Goal: Information Seeking & Learning: Learn about a topic

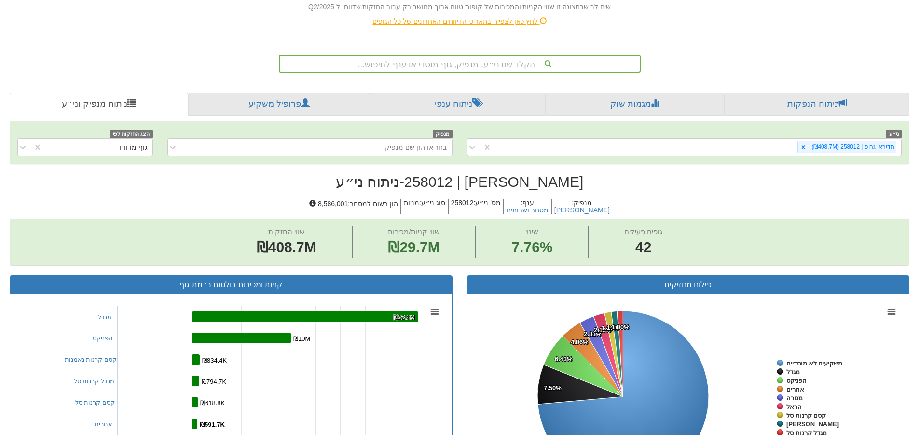
scroll to position [113, 0]
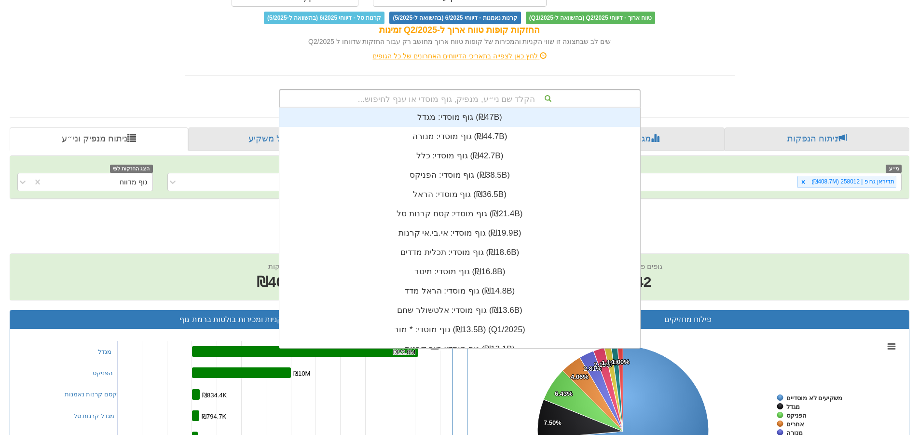
click at [466, 100] on div "הקלד שם ני״ע, מנפיק, גוף מוסדי או ענף לחיפוש..." at bounding box center [460, 98] width 360 height 16
type input "ישרס"
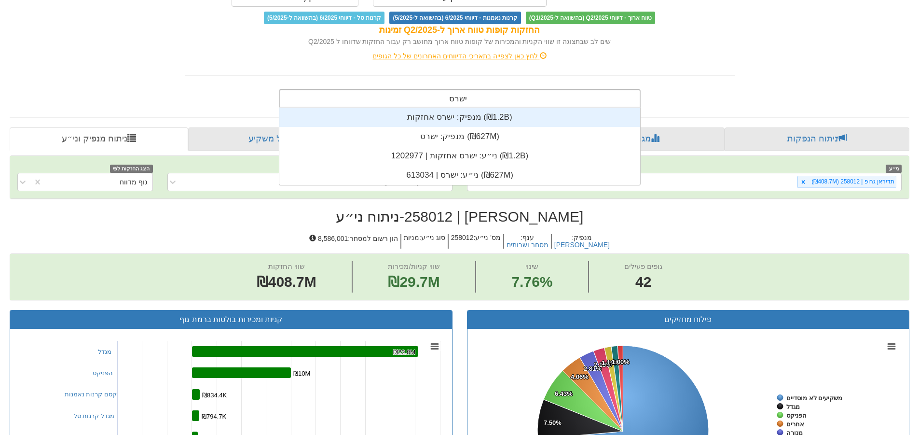
scroll to position [77, 0]
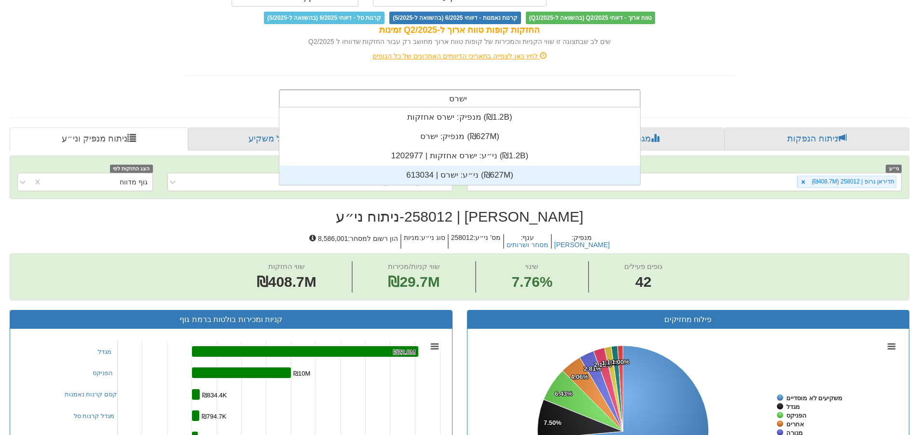
click at [480, 174] on div "ני״ע: ‏ישרס | 613034 ‎(₪627M)‎" at bounding box center [459, 174] width 361 height 19
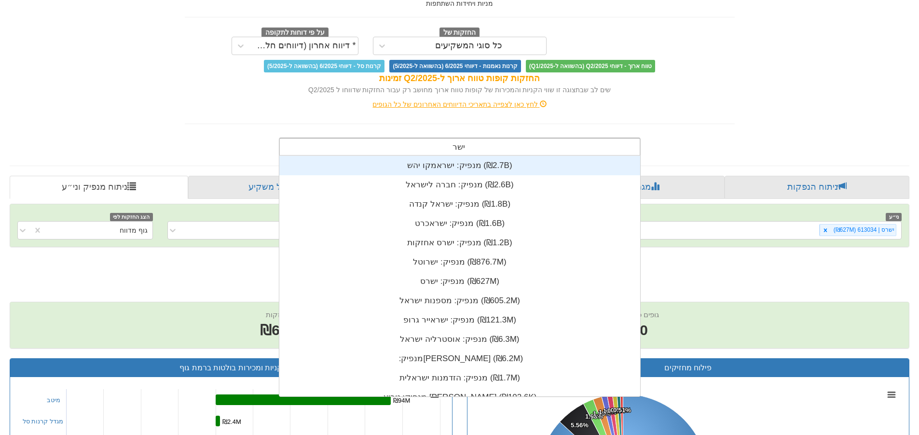
type input "ישרס"
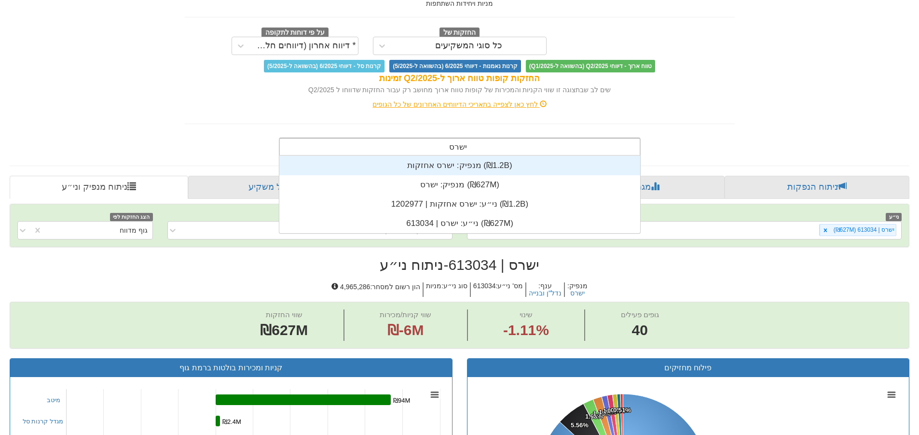
scroll to position [77, 0]
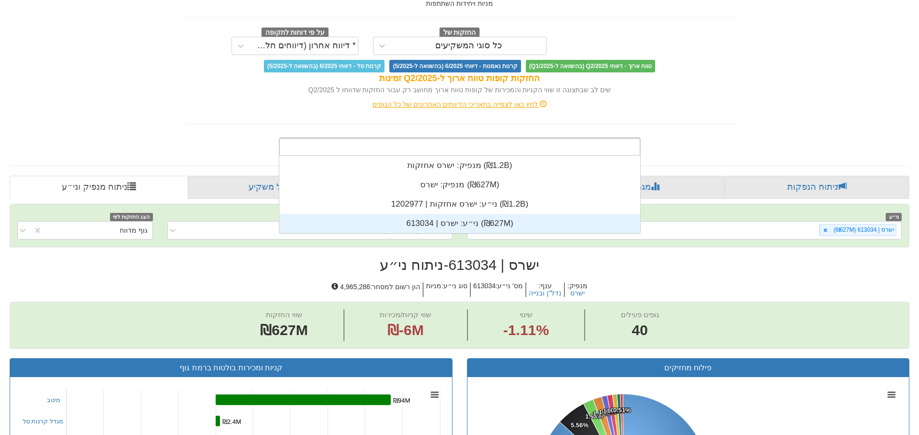
type input "\"
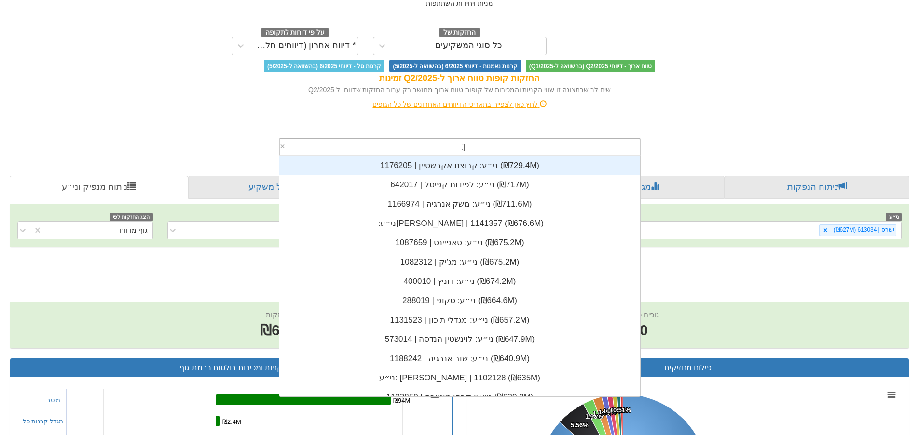
scroll to position [0, 0]
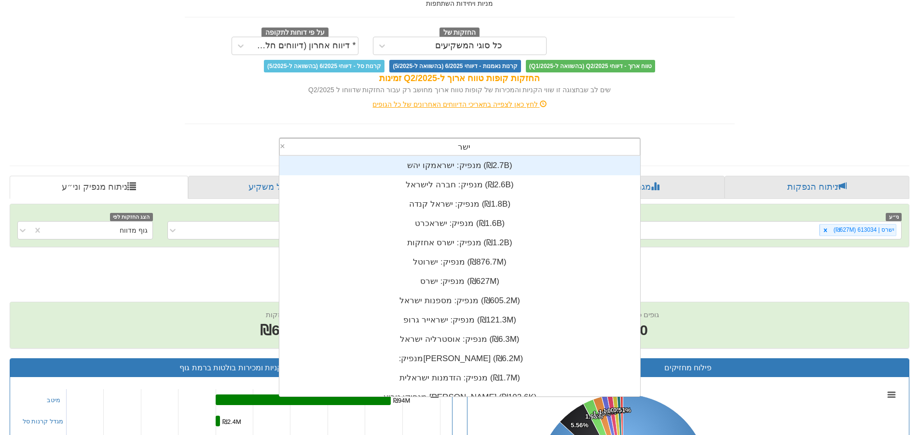
type input "ישרס"
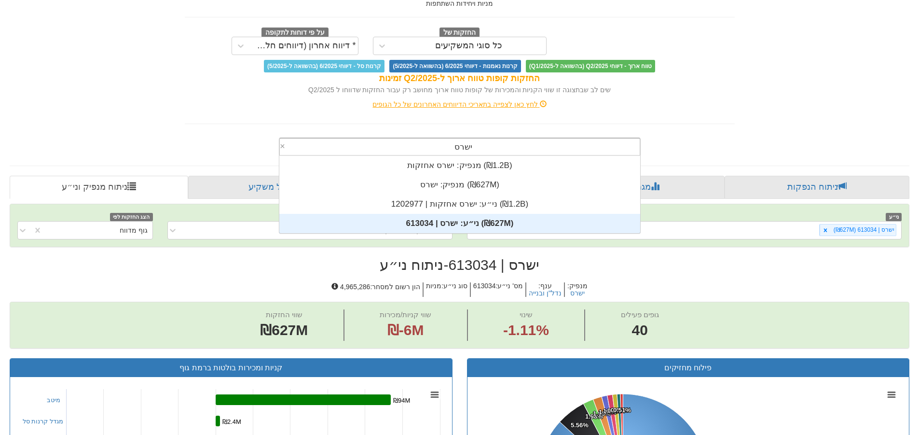
click at [527, 224] on div "ני״ע: ‏ישרס | 613034 ‎(₪627M)‎" at bounding box center [459, 223] width 361 height 19
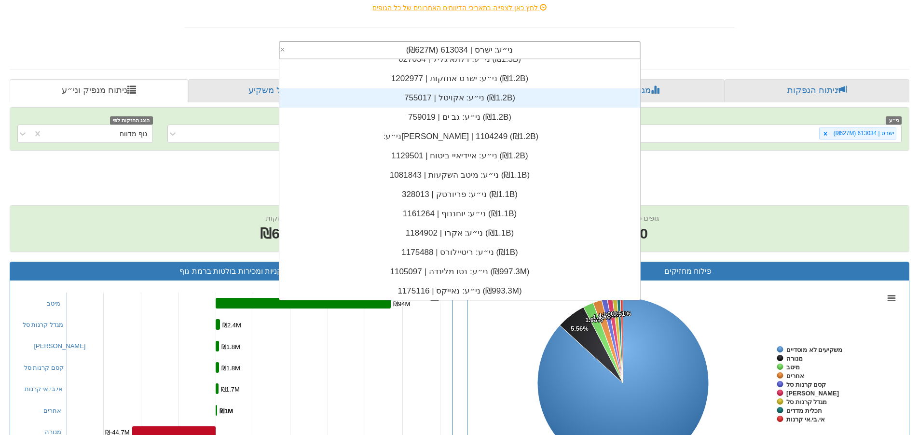
scroll to position [13446, 0]
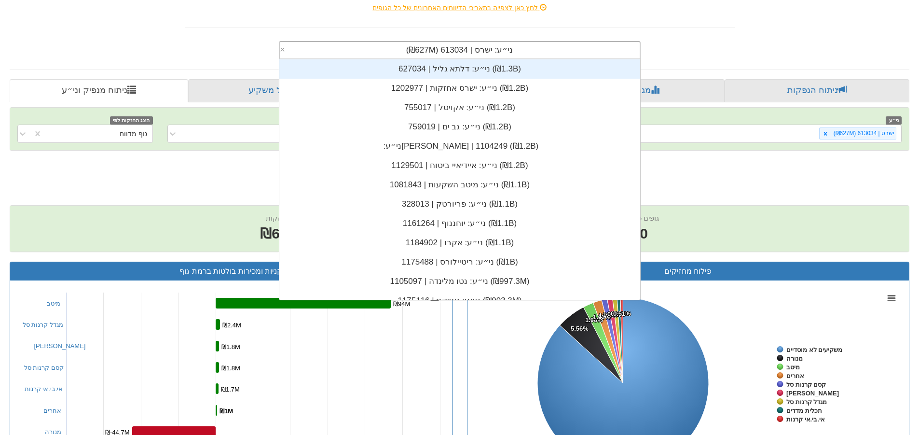
drag, startPoint x: 654, startPoint y: 36, endPoint x: 631, endPoint y: 36, distance: 22.7
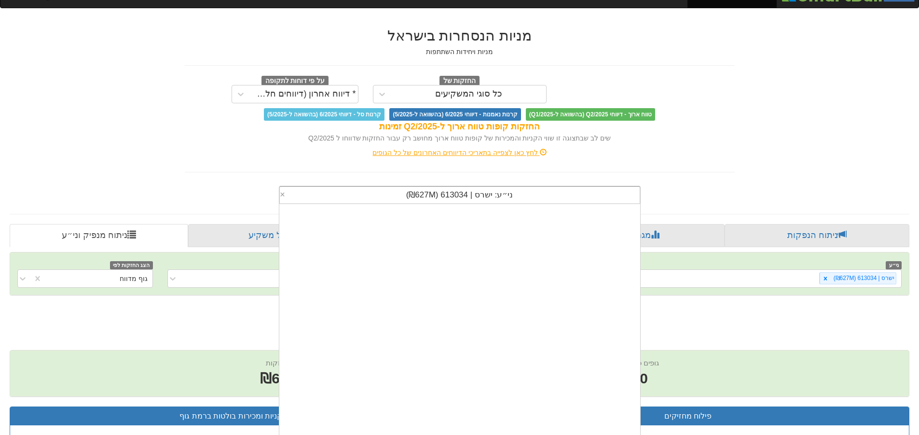
scroll to position [27, 0]
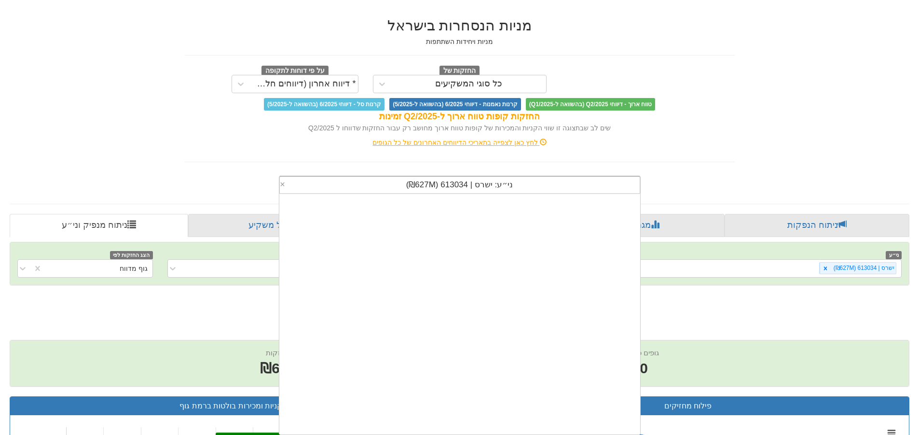
click at [487, 191] on div "ני״ע: ‏ישרס | 613034 ‎(₪627M)‎" at bounding box center [460, 185] width 360 height 16
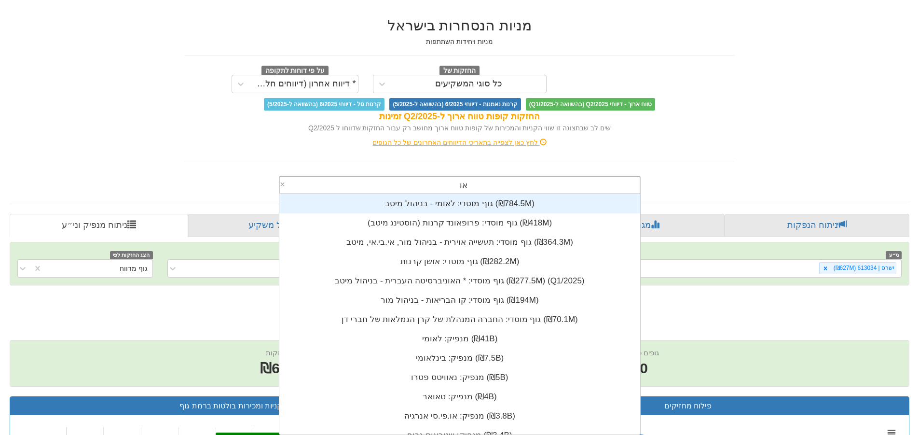
scroll to position [39, 0]
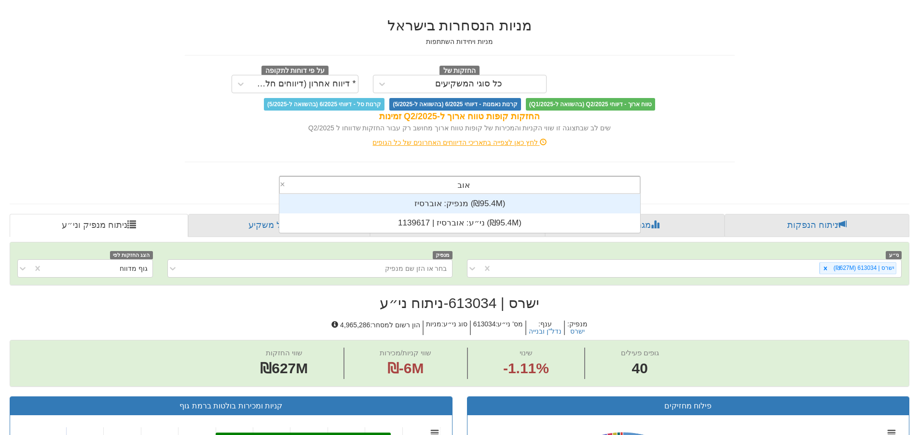
type input "אובר"
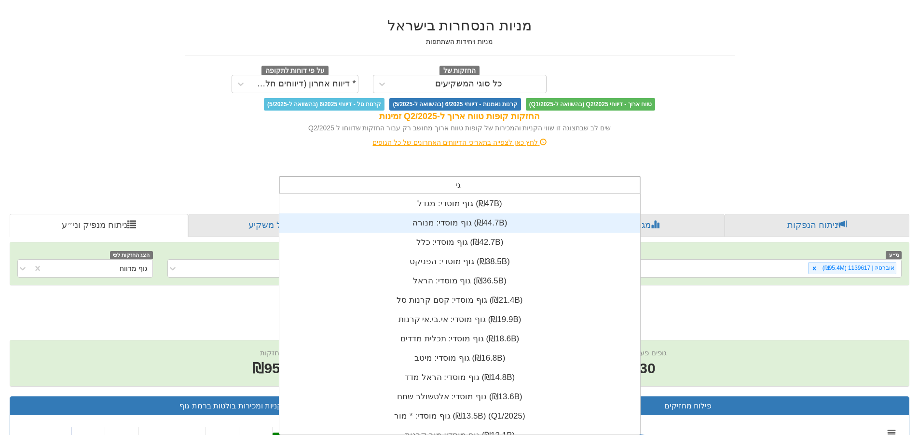
scroll to position [8, 0]
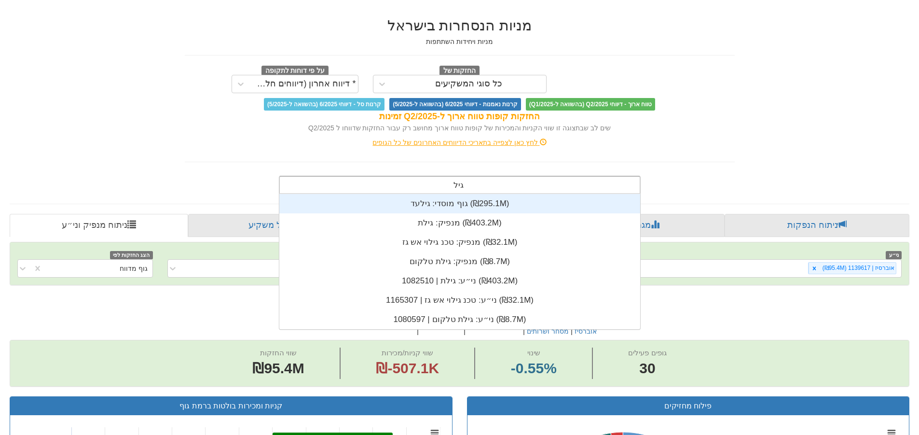
type input "גילת"
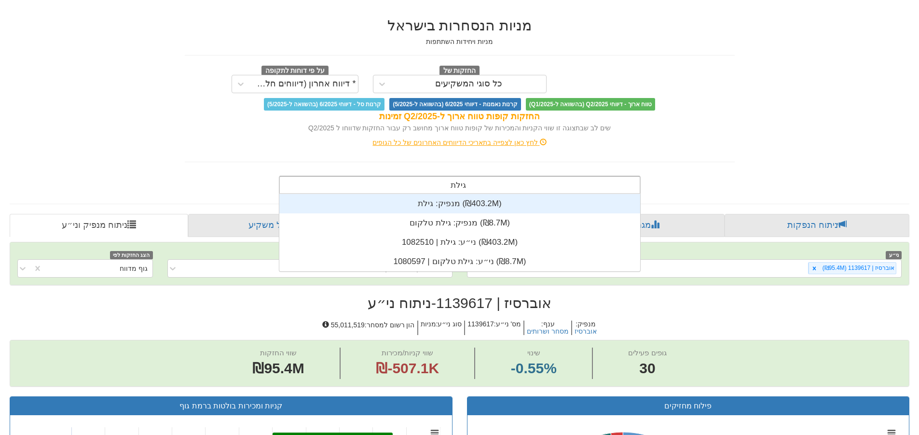
scroll to position [77, 0]
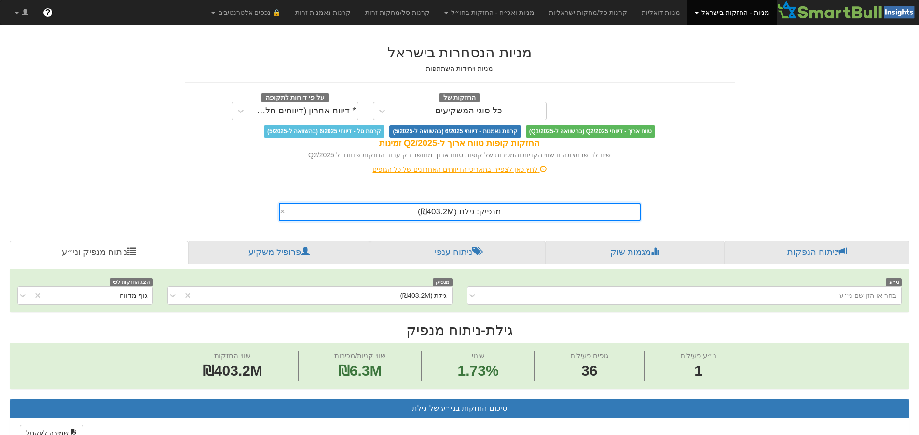
click at [452, 213] on div "מנפיק: ‏גילת ‎(₪403.2M)‎ ×" at bounding box center [460, 212] width 362 height 18
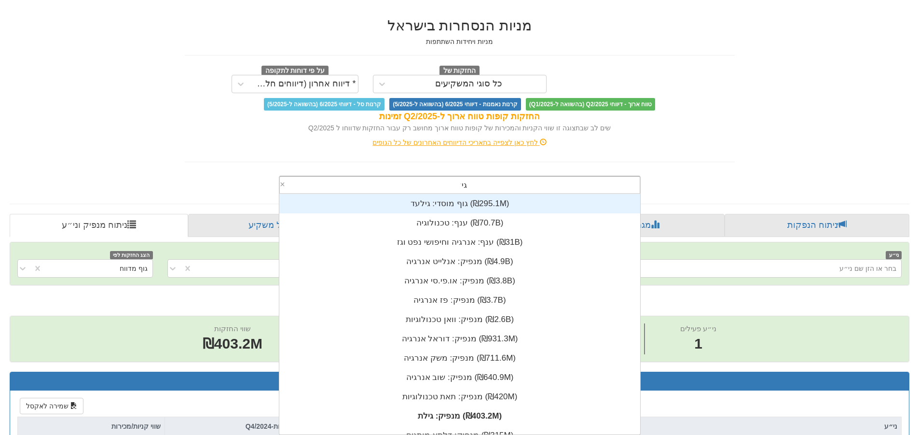
type input "גילת"
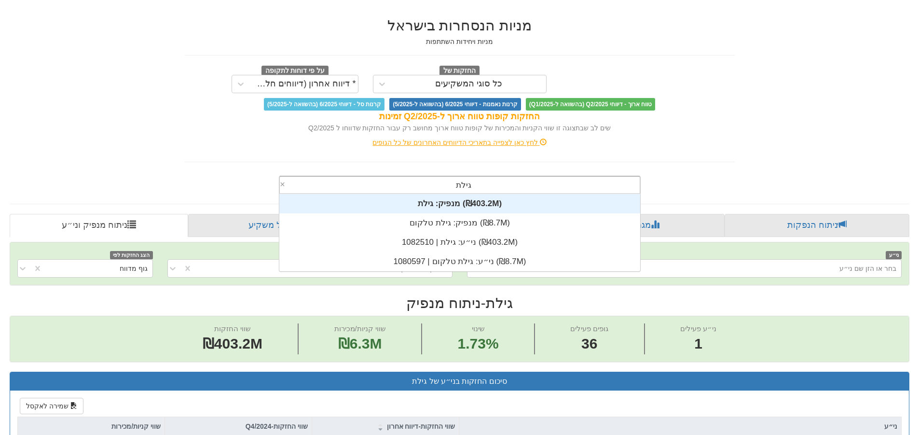
scroll to position [77, 0]
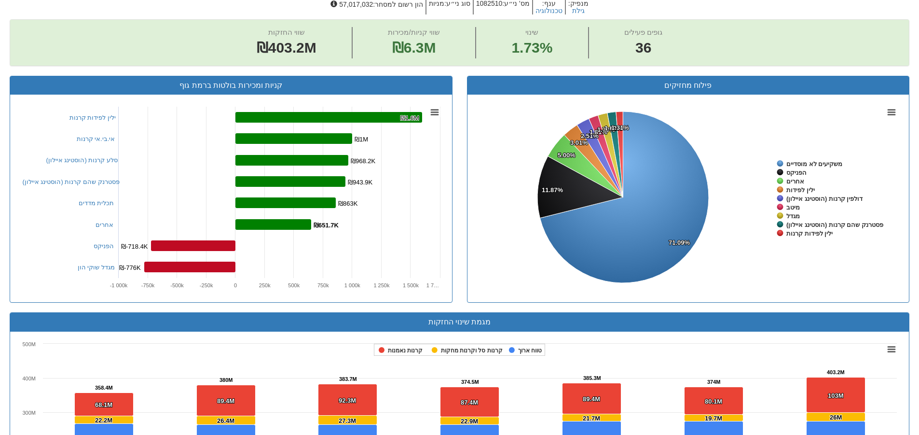
scroll to position [434, 0]
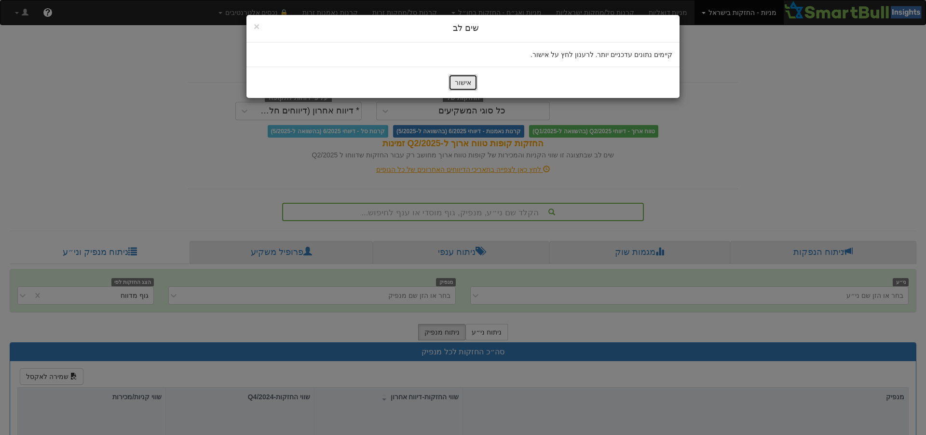
click at [471, 85] on button "אישור" at bounding box center [463, 82] width 29 height 16
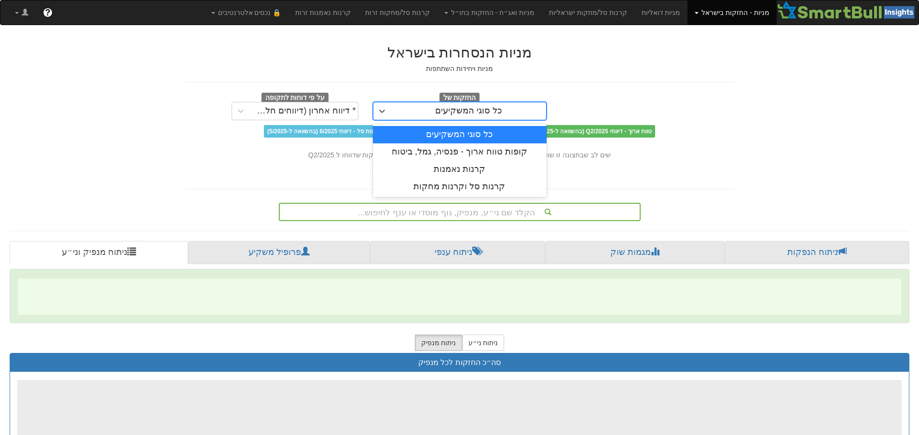
click at [513, 108] on div "כל סוגי המשקיעים" at bounding box center [468, 110] width 155 height 15
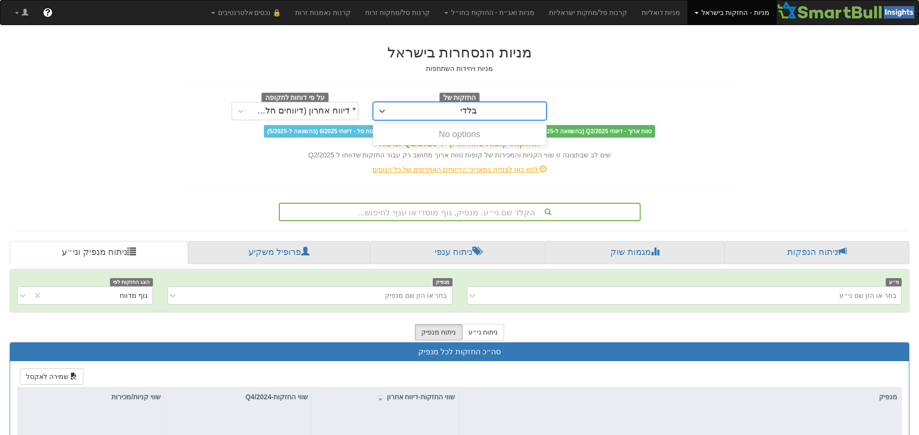
type input "בלדי"
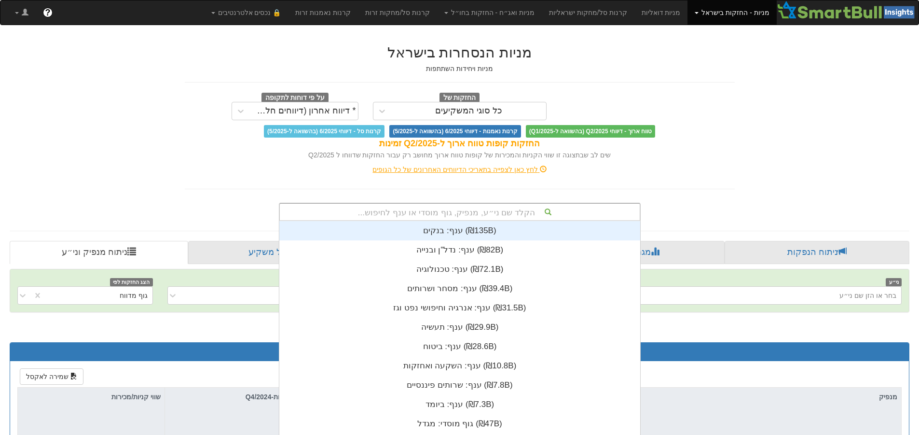
scroll to position [27, 0]
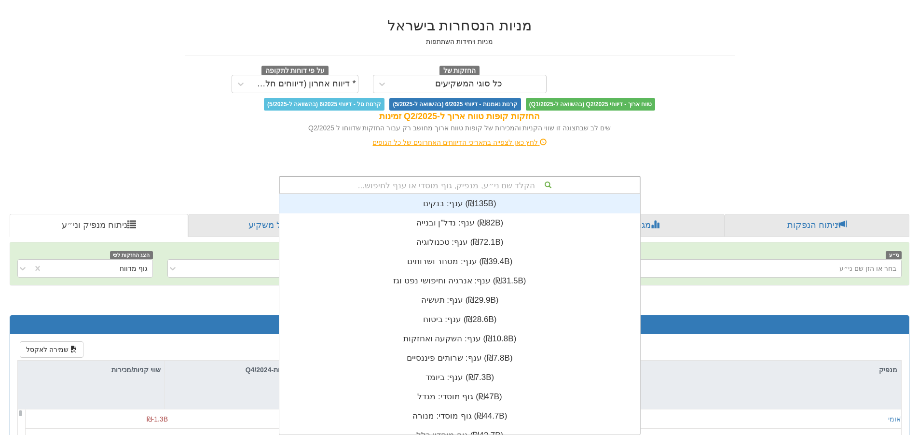
drag, startPoint x: 487, startPoint y: 208, endPoint x: 486, endPoint y: 215, distance: 6.8
click at [486, 194] on div "הקלד שם ני״ע, מנפיק, גוף מוסדי או ענף לחיפוש... ענף: ‏בנקים ‎(₪135B)‎ ענף: ‏נדל…" at bounding box center [460, 185] width 362 height 18
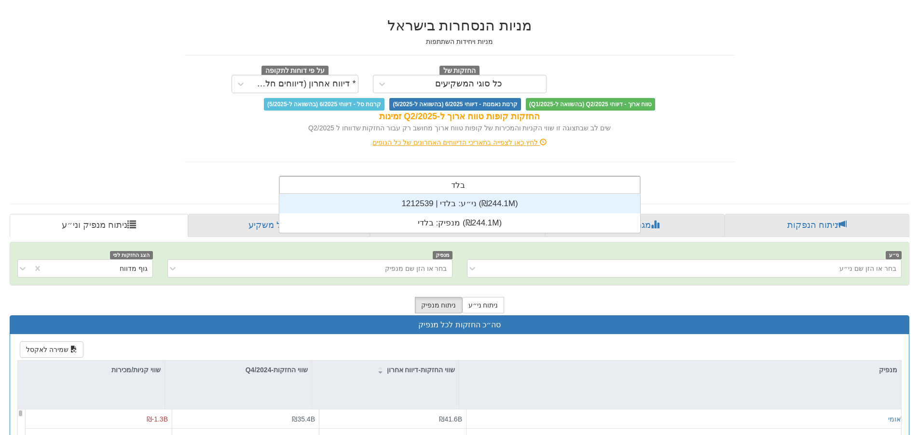
scroll to position [39, 0]
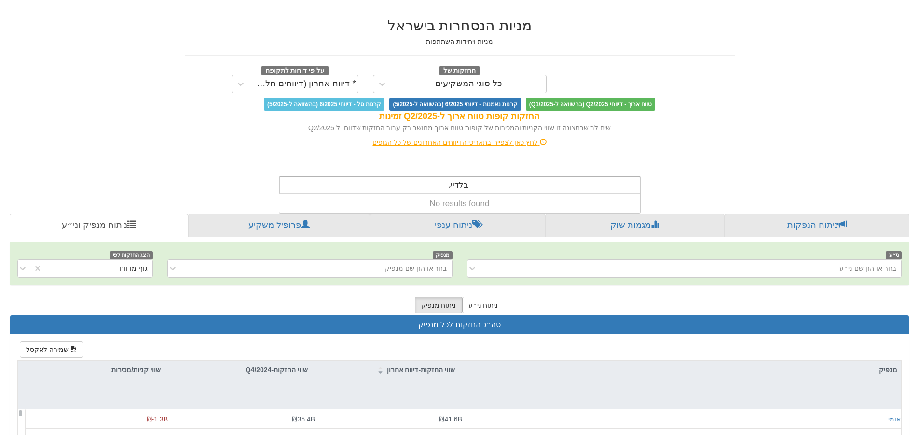
type input "בלדי"
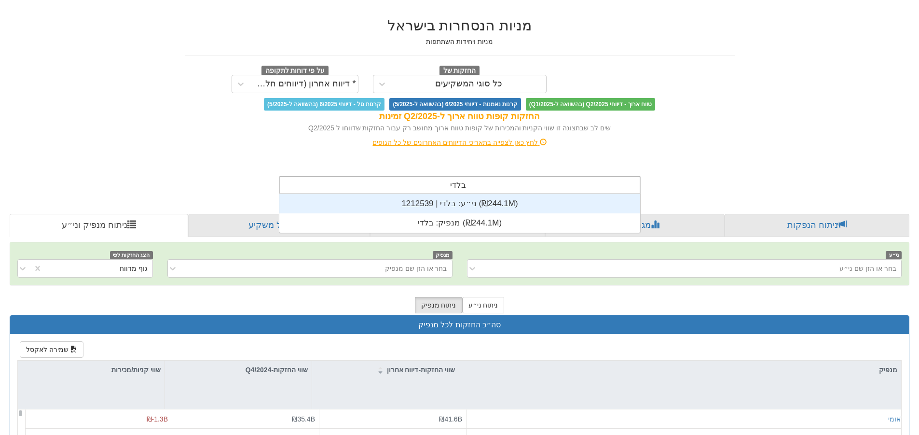
click at [488, 207] on div "ני״ע: ‏בלדי | 1212539 ‎(₪244.1M)‎" at bounding box center [459, 203] width 361 height 19
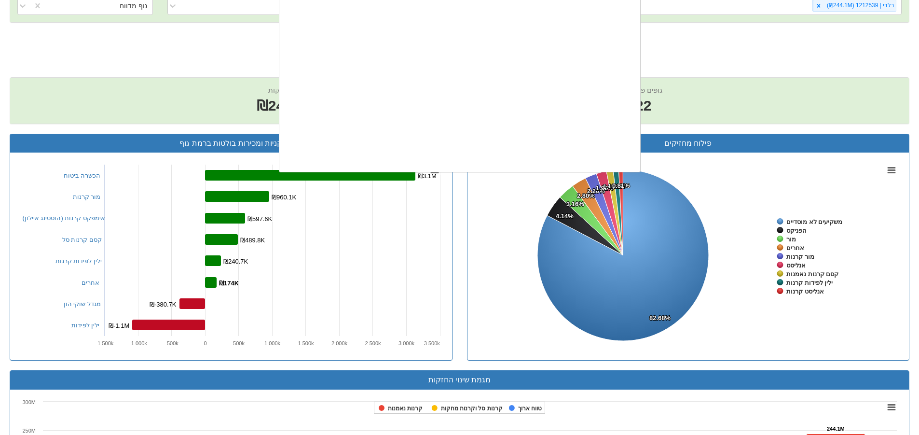
scroll to position [240, 0]
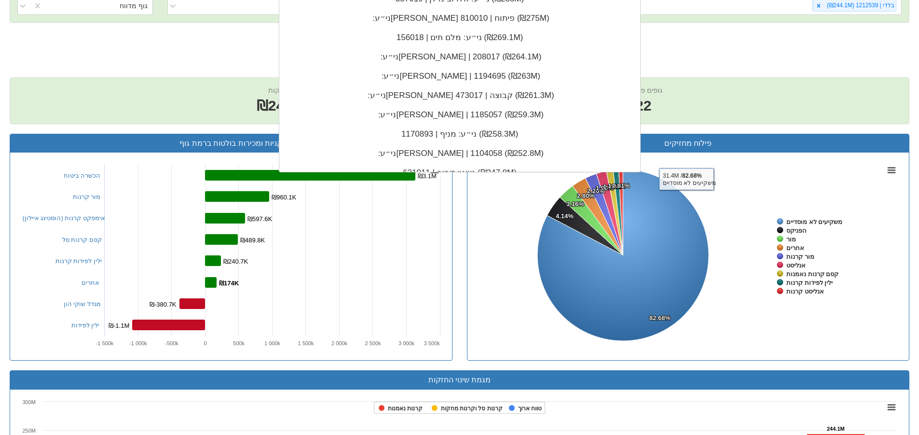
click at [790, 45] on h2 "בלדי | 1212539 - ניתוח ני״ע" at bounding box center [459, 40] width 899 height 16
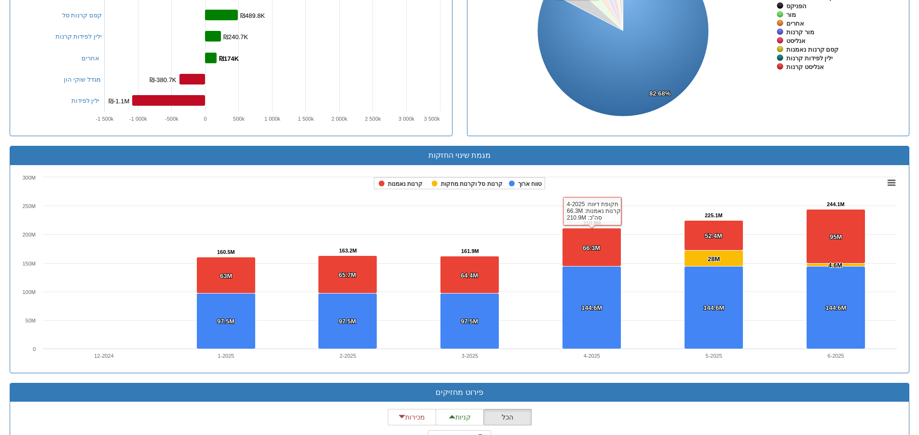
scroll to position [176, 0]
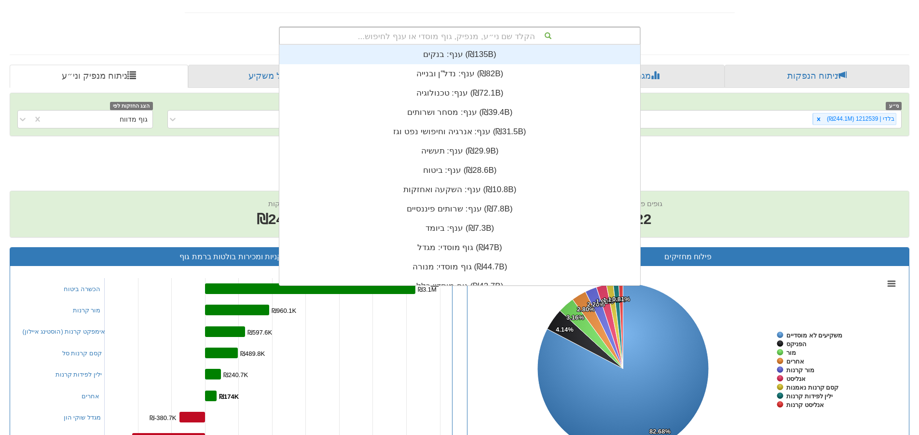
click at [533, 43] on div "הקלד שם ני״ע, מנפיק, גוף מוסדי או ענף לחיפוש..." at bounding box center [460, 35] width 360 height 16
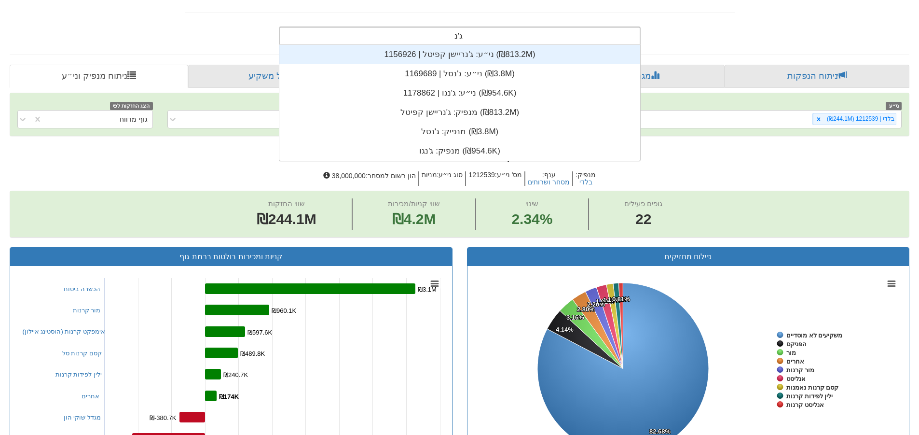
type input "ג'נר"
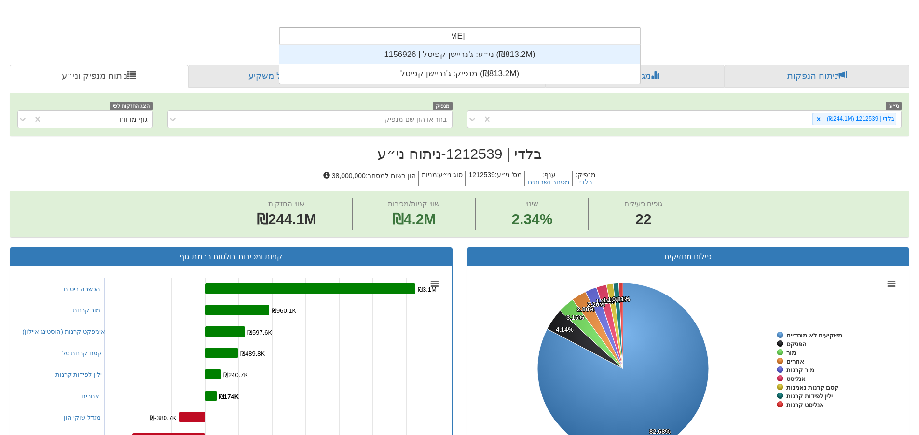
scroll to position [39, 0]
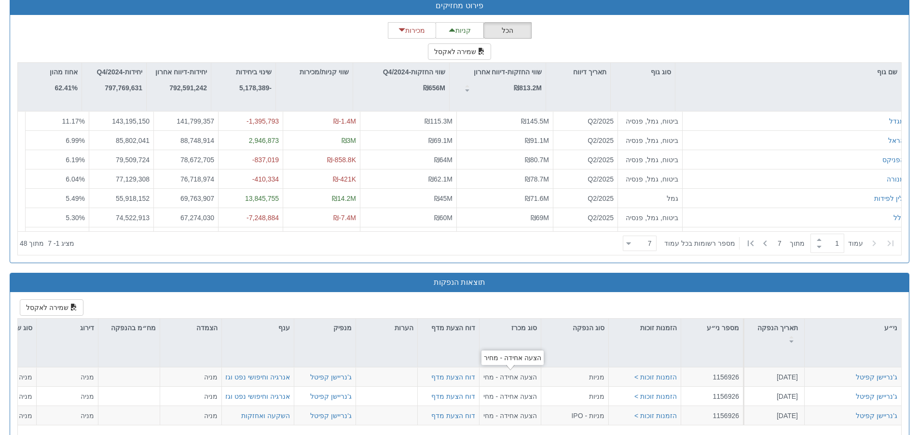
scroll to position [899, 0]
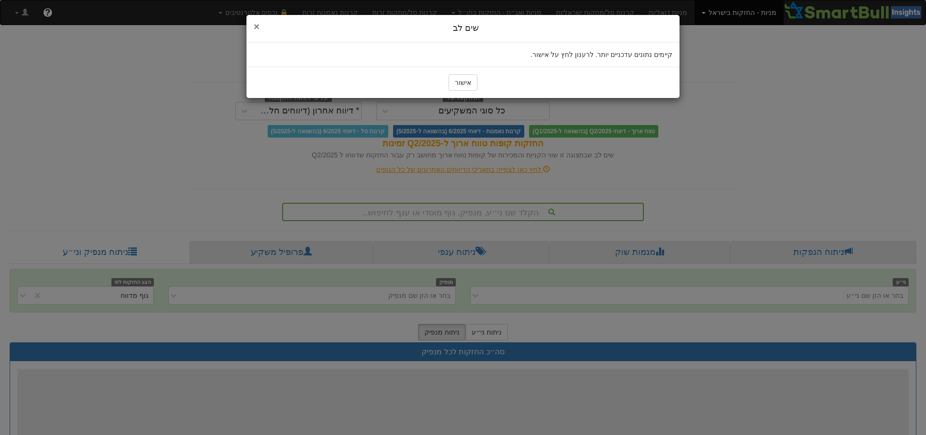
click at [259, 29] on span "×" at bounding box center [257, 26] width 6 height 11
